Goal: Contribute content: Contribute content

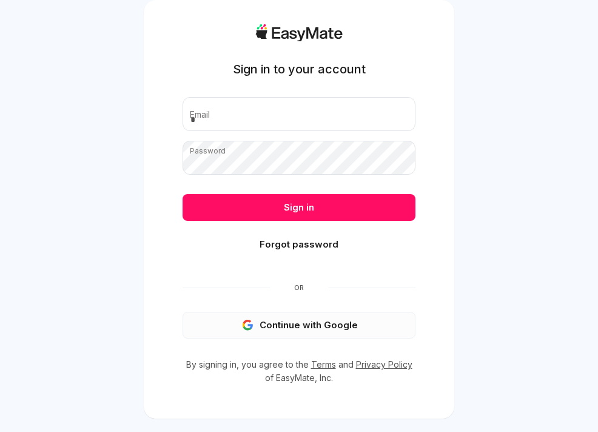
click at [283, 328] on button "Continue with Google" at bounding box center [299, 325] width 233 height 27
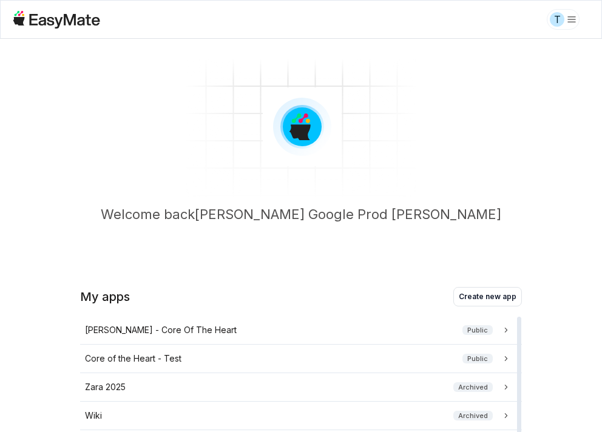
scroll to position [16, 0]
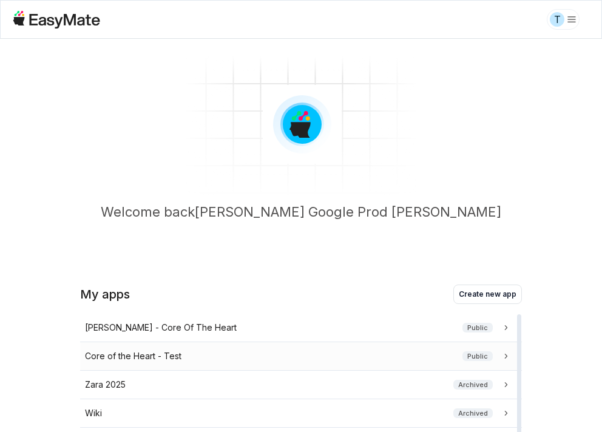
click at [267, 354] on div "Core of the Heart - Test Public" at bounding box center [298, 355] width 427 height 13
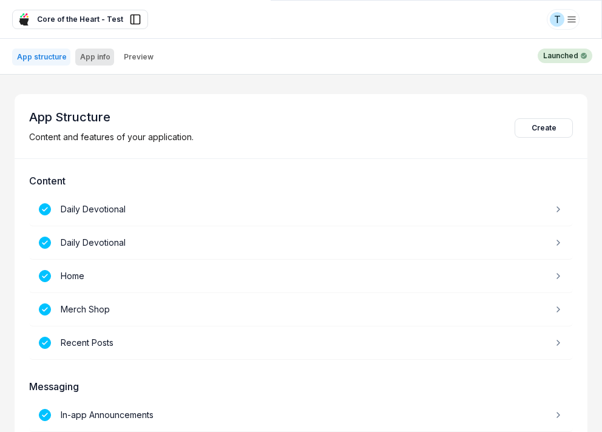
click at [101, 55] on p "App info" at bounding box center [95, 57] width 30 height 10
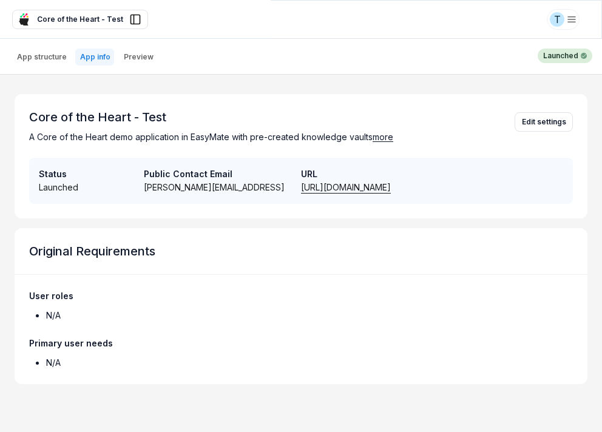
click at [166, 61] on header "App structure App info Preview Launched" at bounding box center [301, 57] width 602 height 36
click at [147, 61] on p "Preview" at bounding box center [139, 57] width 30 height 10
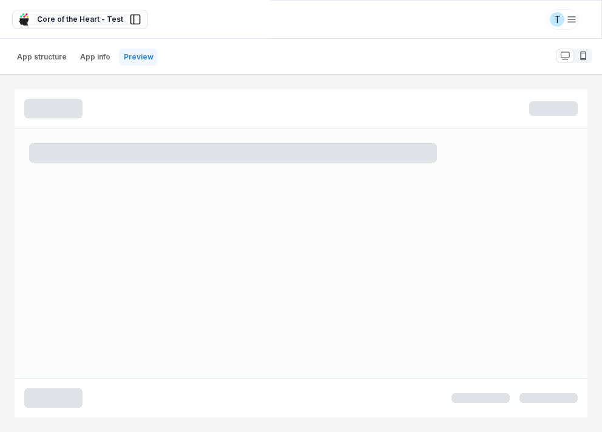
click at [84, 16] on span "Core of the Heart - Test" at bounding box center [80, 19] width 86 height 11
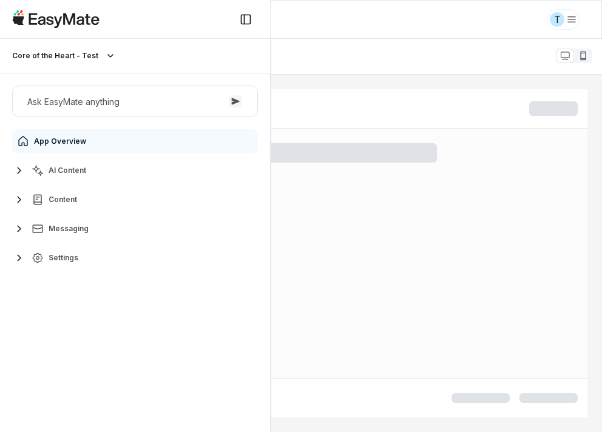
click at [72, 256] on span "Settings" at bounding box center [64, 258] width 30 height 10
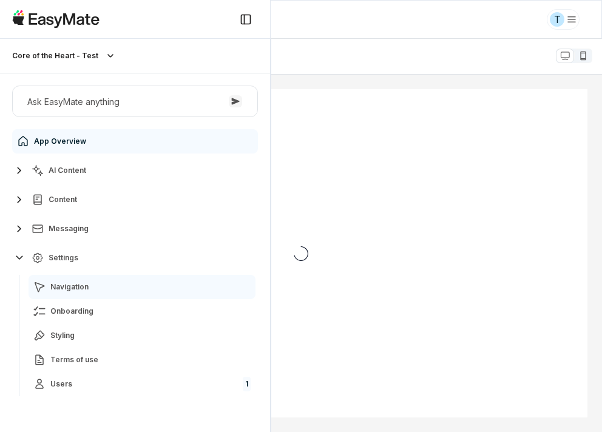
scroll to position [0, 0]
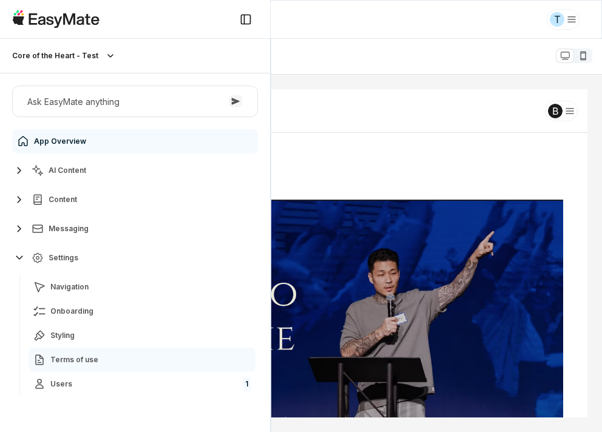
click at [84, 360] on span "Terms of use" at bounding box center [74, 360] width 48 height 10
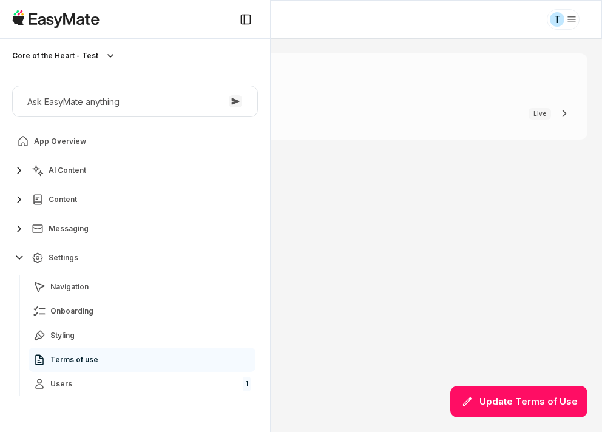
click at [351, 263] on div "Terms of use v 1 : [DATE] Live Update Terms of Use" at bounding box center [301, 235] width 572 height 364
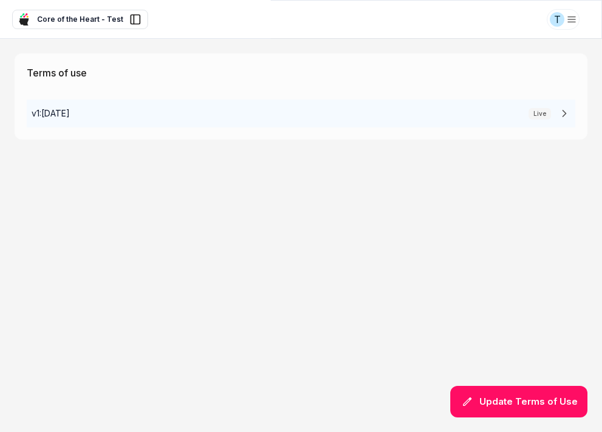
click at [363, 119] on div "v 1 : [DATE] Live" at bounding box center [301, 113] width 548 height 28
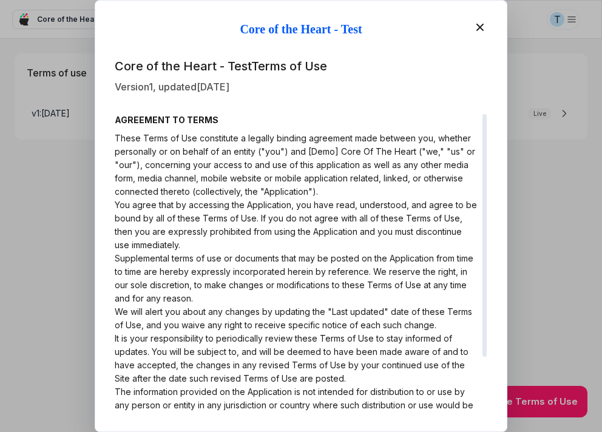
click at [480, 25] on icon at bounding box center [479, 27] width 15 height 15
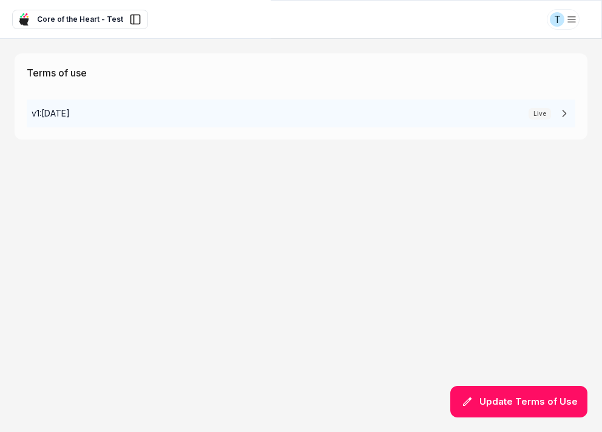
click at [447, 118] on div "v 1 : [DATE] Live" at bounding box center [301, 113] width 548 height 28
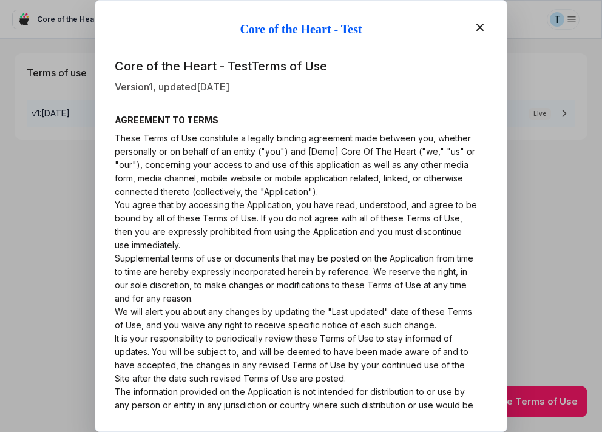
click at [447, 118] on h4 "AGREEMENT TO TERMS" at bounding box center [296, 119] width 363 height 13
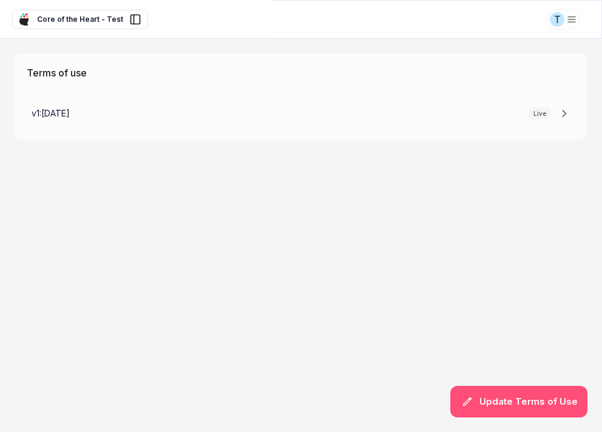
click at [512, 413] on button "Update Terms of Use" at bounding box center [518, 402] width 137 height 32
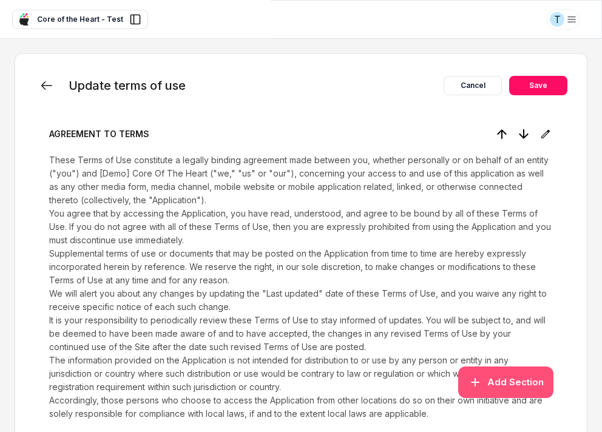
click at [494, 378] on button "Add Section" at bounding box center [505, 382] width 95 height 32
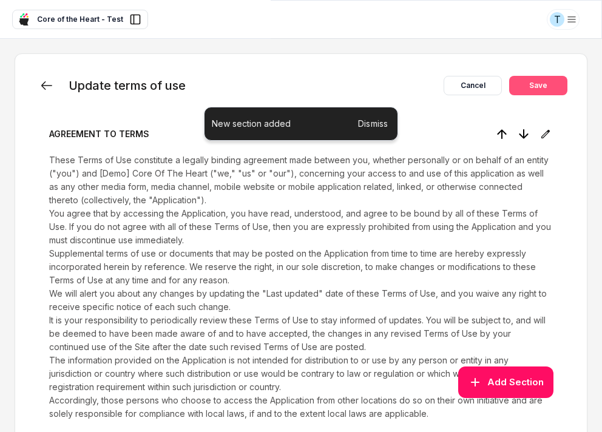
click at [512, 84] on button "Save" at bounding box center [538, 85] width 58 height 19
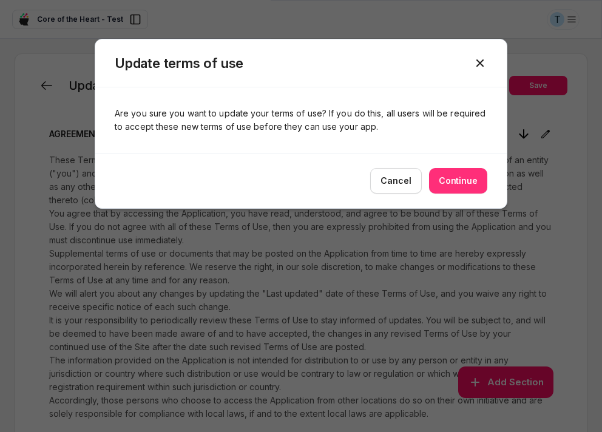
click at [450, 181] on button "Continue" at bounding box center [458, 180] width 58 height 25
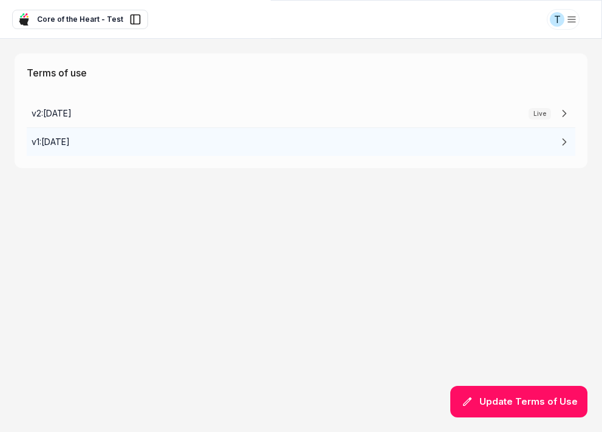
click at [458, 146] on div "v 1 : [DATE]" at bounding box center [301, 141] width 548 height 29
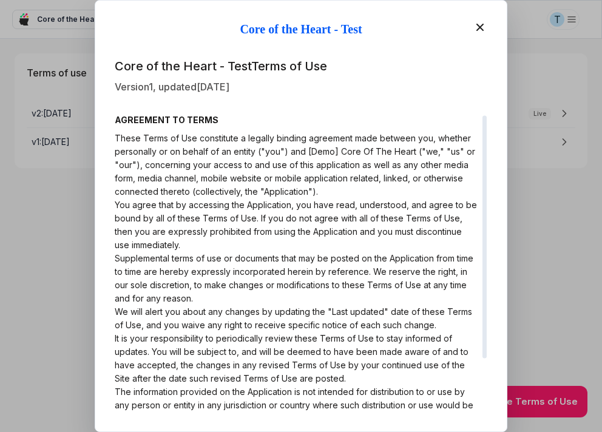
scroll to position [67, 0]
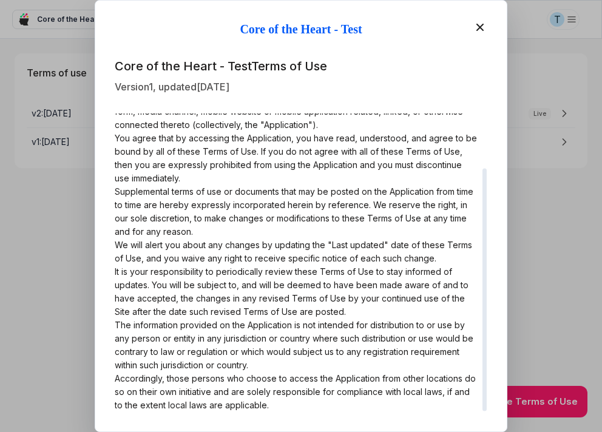
click at [478, 32] on icon at bounding box center [479, 27] width 15 height 15
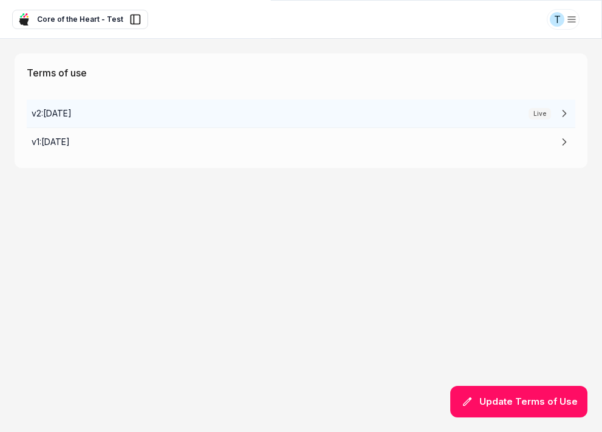
click at [486, 117] on div "v 2 : 09.25.2025 Live" at bounding box center [301, 113] width 548 height 28
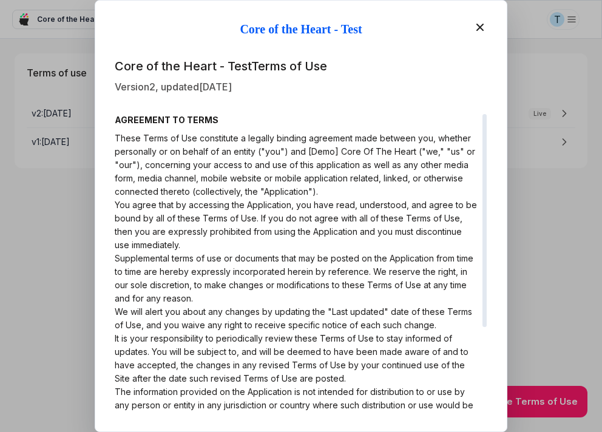
scroll to position [118, 0]
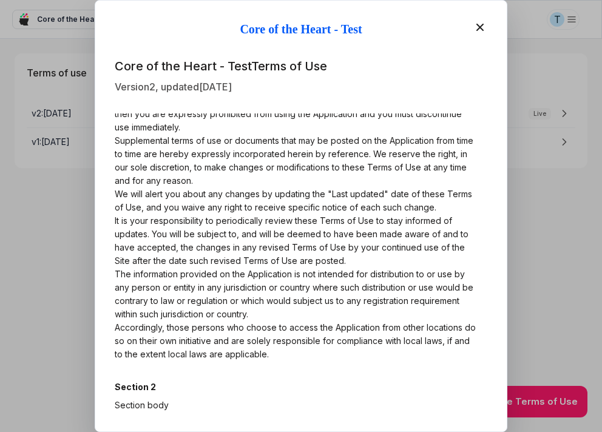
click at [483, 25] on icon at bounding box center [479, 27] width 15 height 15
type textarea "*"
